Goal: Task Accomplishment & Management: Use online tool/utility

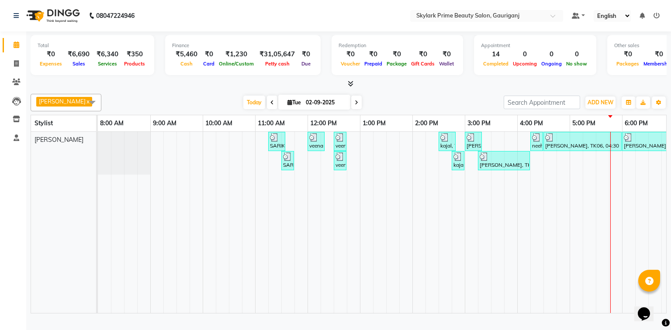
click at [407, 266] on td at bounding box center [405, 222] width 13 height 181
